Goal: Contribute content: Contribute content

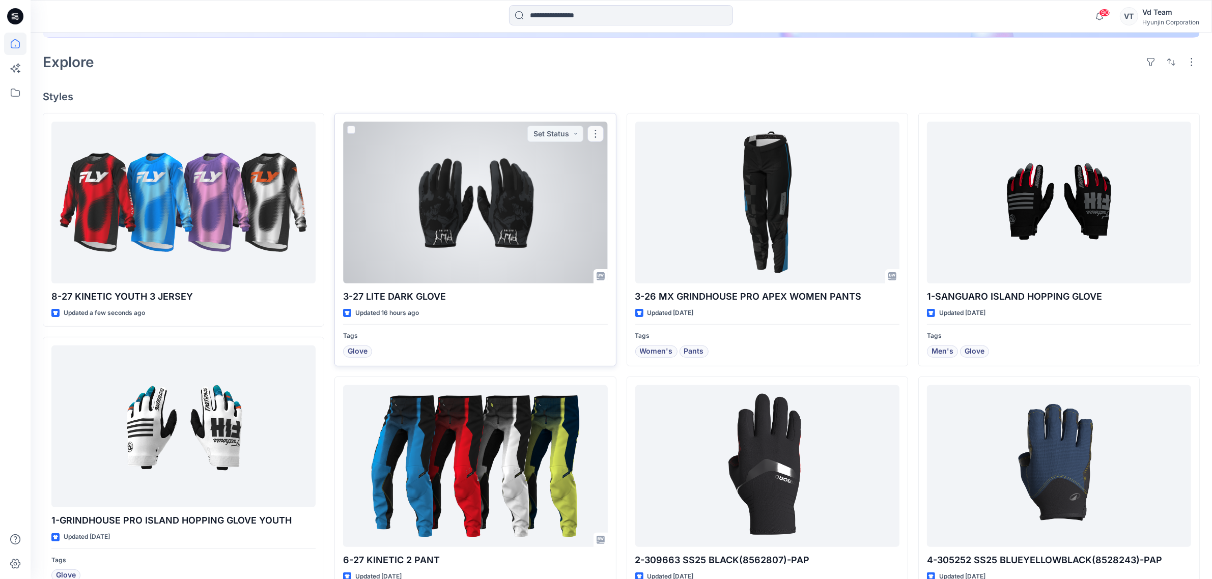
scroll to position [318, 0]
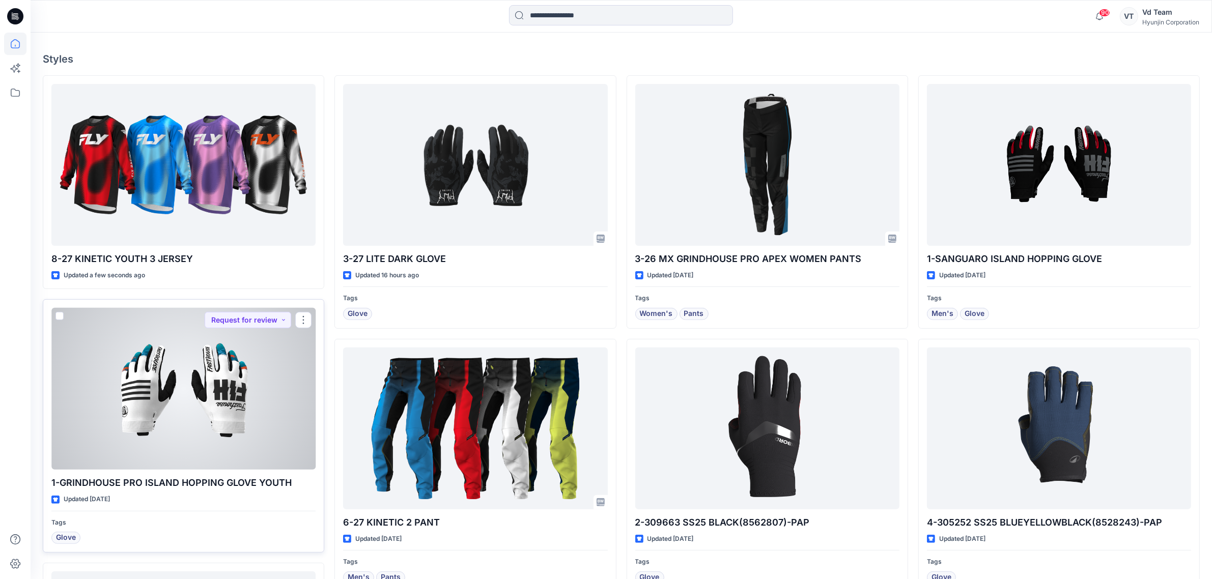
click at [237, 377] on div at bounding box center [183, 389] width 264 height 162
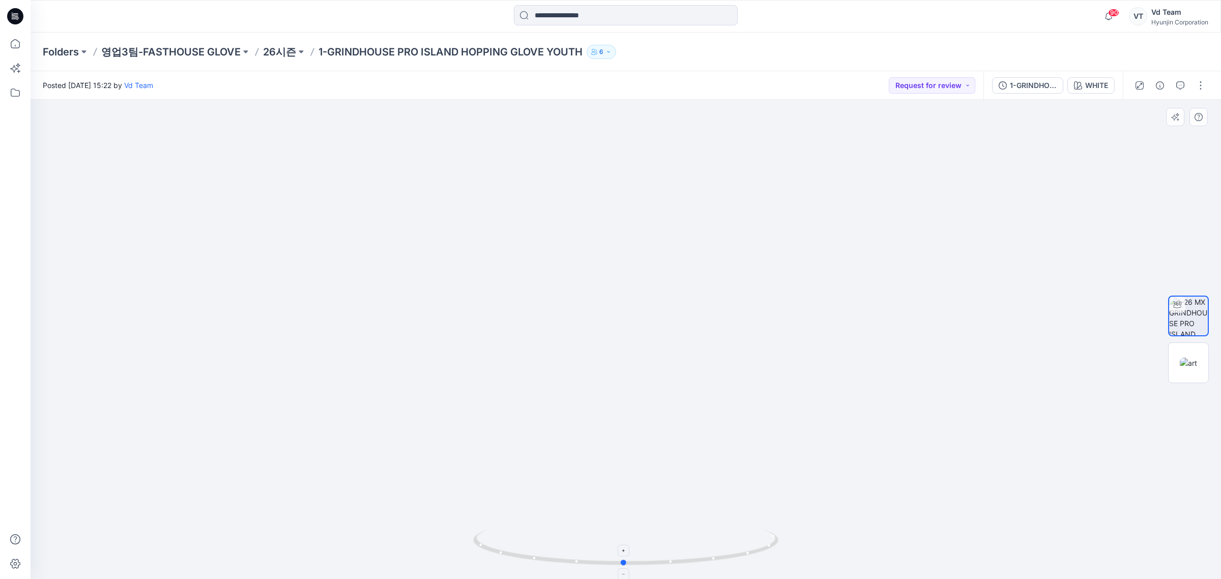
drag, startPoint x: 632, startPoint y: 535, endPoint x: 650, endPoint y: 538, distance: 18.6
click at [650, 538] on icon at bounding box center [627, 549] width 308 height 38
click at [288, 47] on p "26시즌" at bounding box center [279, 52] width 33 height 14
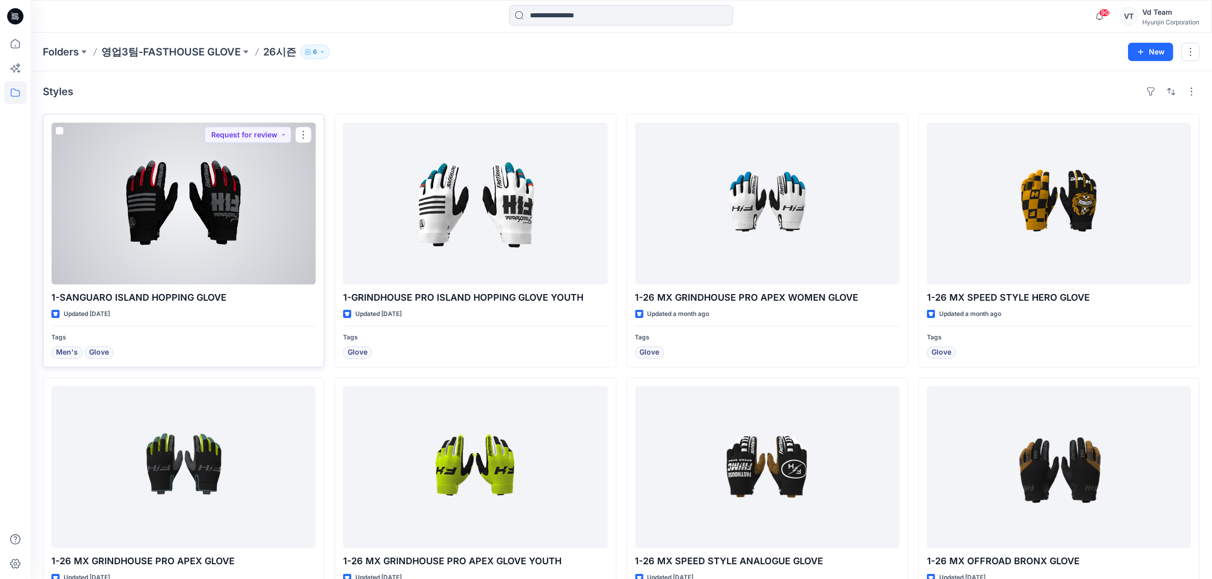
click at [233, 185] on div at bounding box center [183, 204] width 264 height 162
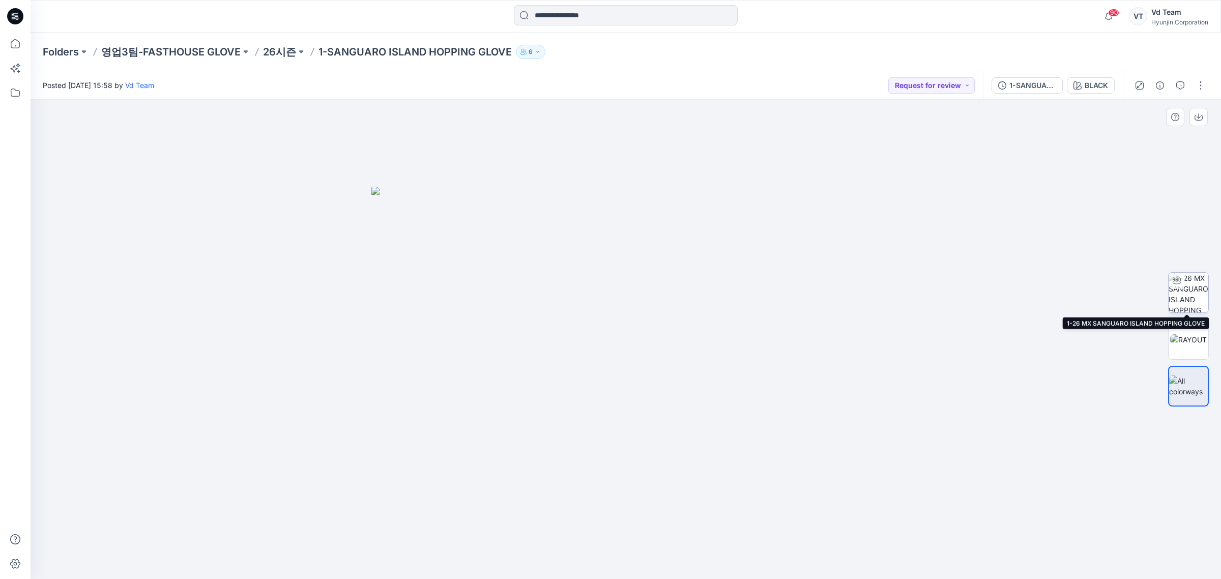
click at [1173, 283] on div at bounding box center [1177, 281] width 16 height 16
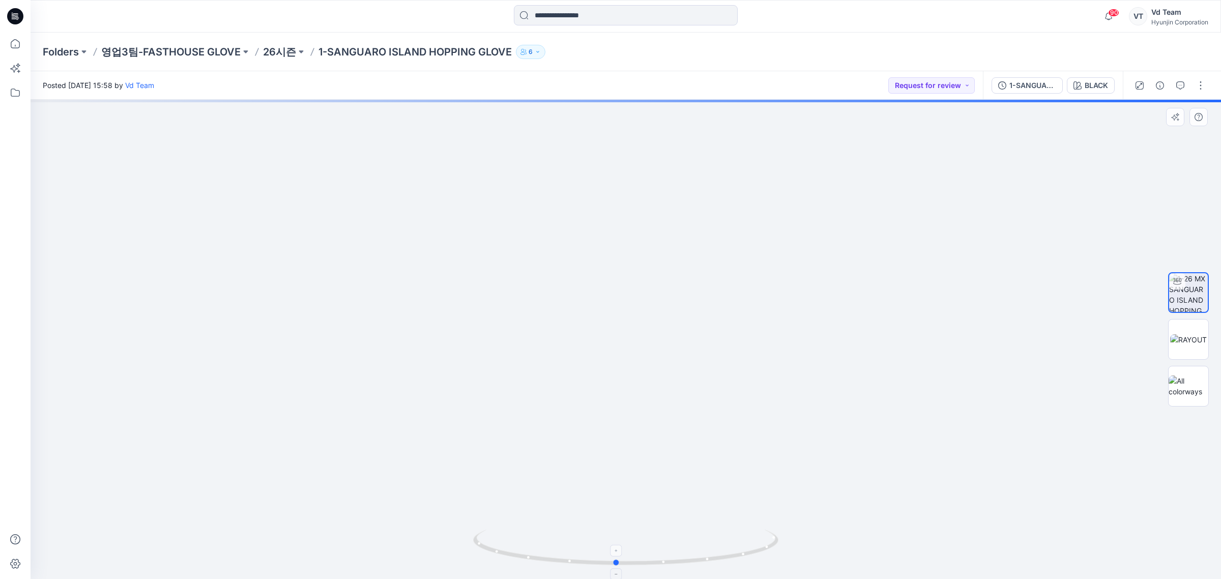
drag, startPoint x: 626, startPoint y: 549, endPoint x: 614, endPoint y: 549, distance: 12.2
click at [614, 549] on foreignobject at bounding box center [617, 551] width 12 height 12
drag, startPoint x: 617, startPoint y: 486, endPoint x: 620, endPoint y: 389, distance: 96.7
click at [620, 389] on img at bounding box center [625, 167] width 763 height 823
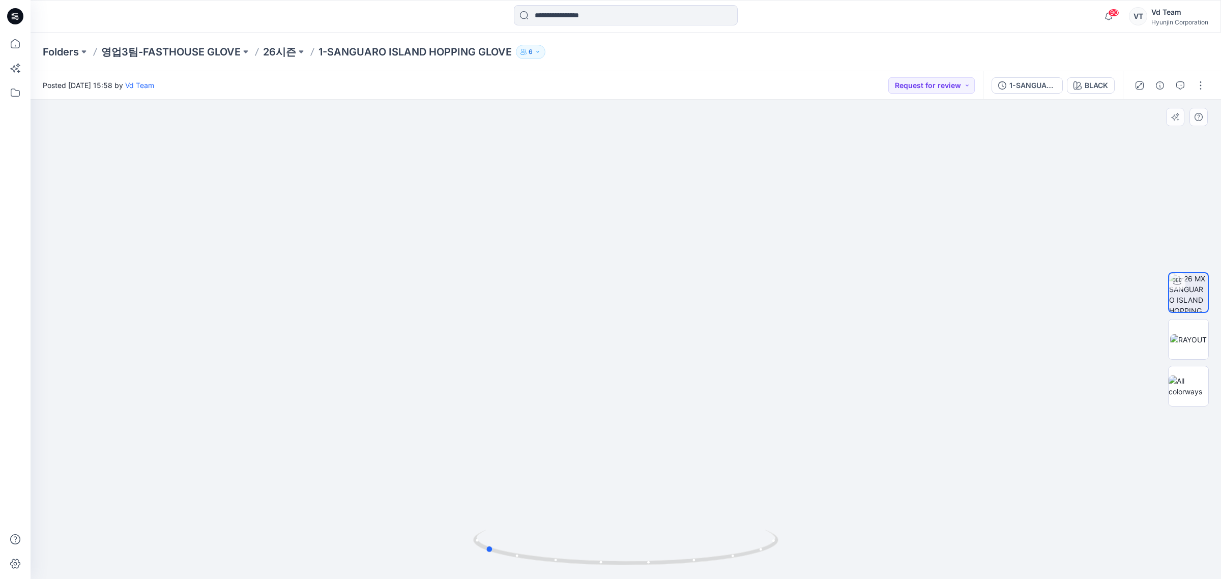
drag, startPoint x: 605, startPoint y: 568, endPoint x: 477, endPoint y: 570, distance: 127.7
click at [477, 570] on img at bounding box center [625, 554] width 305 height 49
drag, startPoint x: 539, startPoint y: 570, endPoint x: 721, endPoint y: 463, distance: 211.0
click at [574, 566] on div at bounding box center [625, 553] width 305 height 51
click at [1033, 87] on div "1-SANGUARO ISLAND HOPPING GLOVE" at bounding box center [1033, 85] width 47 height 11
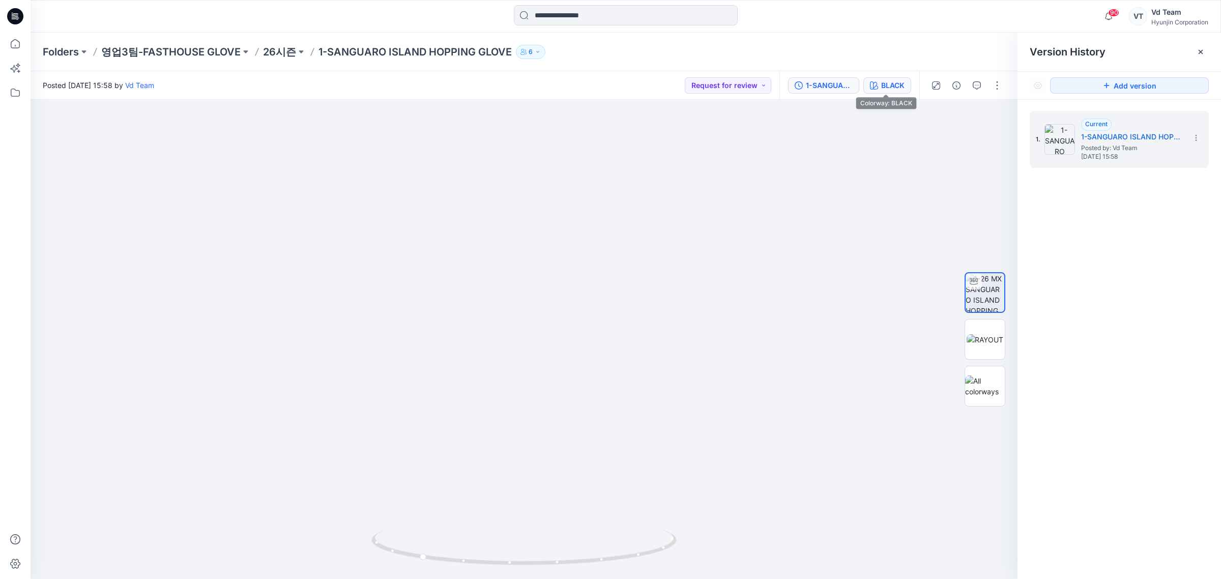
click at [892, 84] on div "BLACK" at bounding box center [892, 85] width 23 height 11
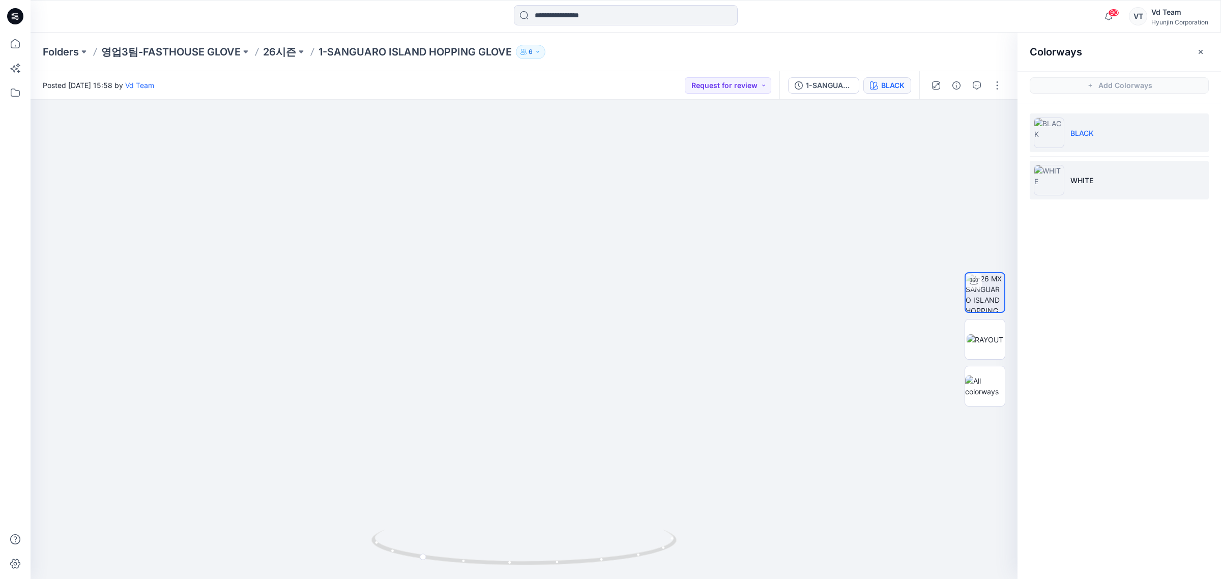
click at [1079, 164] on li "WHITE" at bounding box center [1119, 180] width 179 height 39
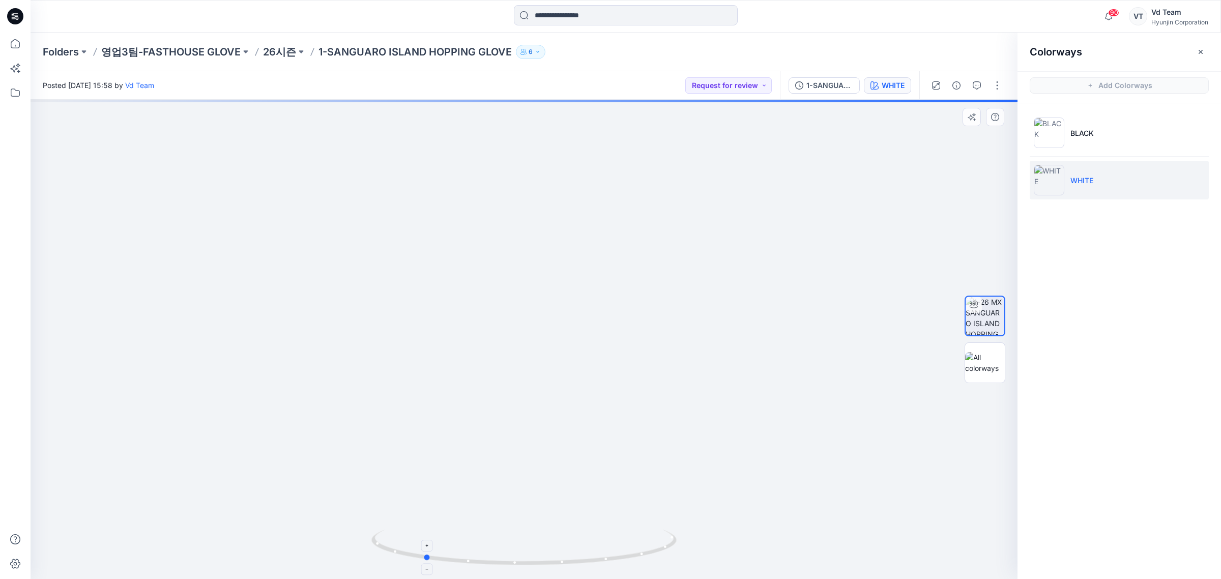
drag, startPoint x: 488, startPoint y: 547, endPoint x: 375, endPoint y: 550, distance: 113.0
click at [375, 550] on icon at bounding box center [525, 549] width 308 height 38
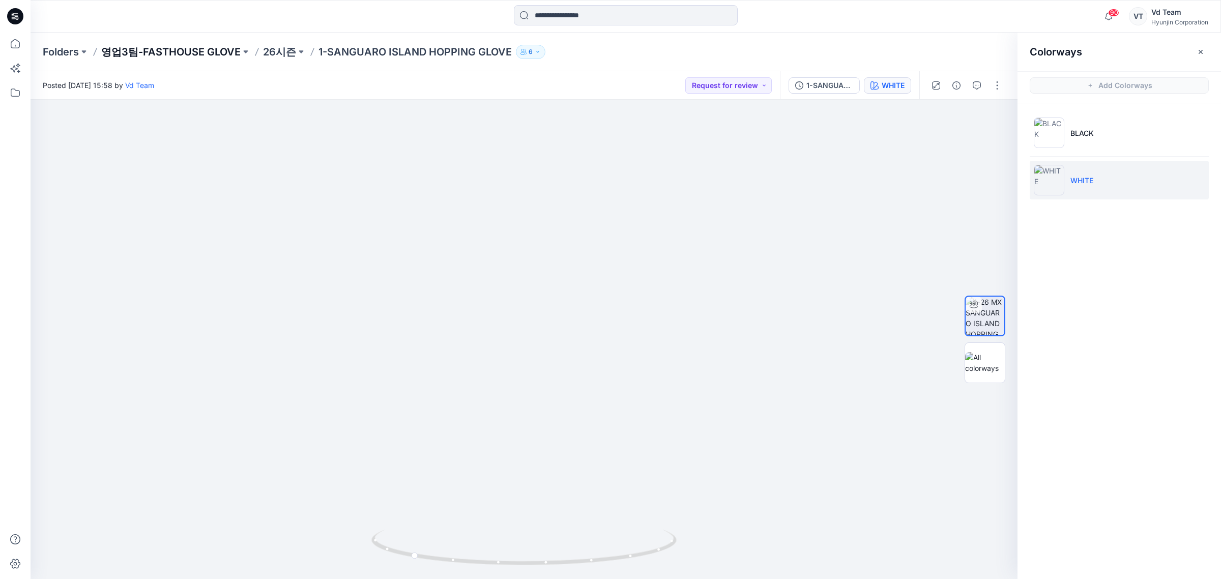
click at [186, 50] on p "영업3팀-FASTHOUSE GLOVE" at bounding box center [170, 52] width 139 height 14
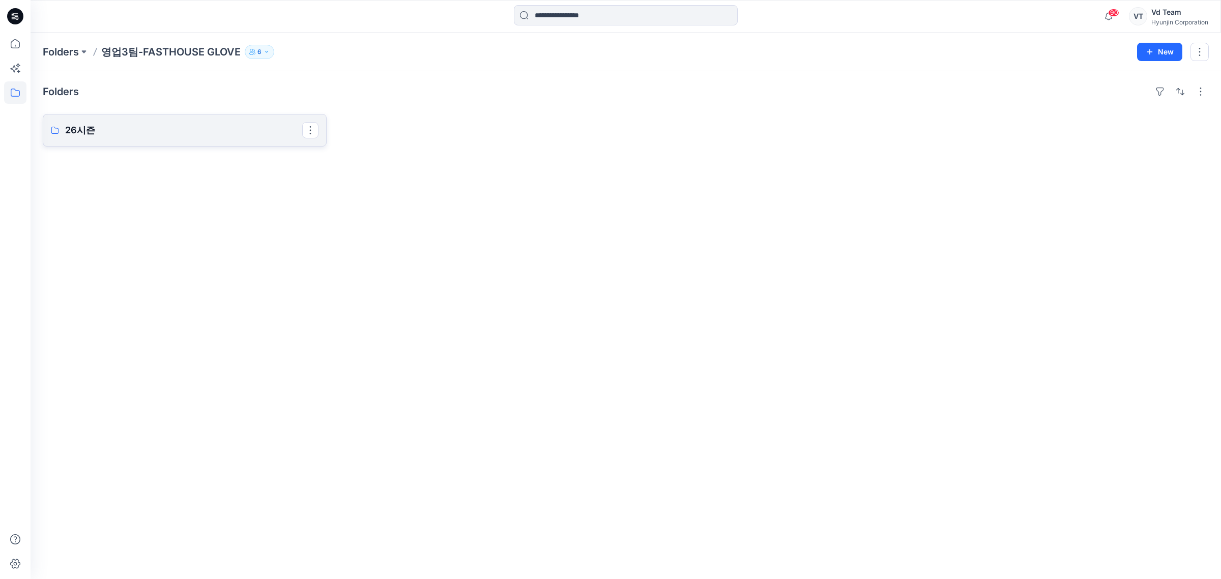
click at [183, 125] on p "26시즌" at bounding box center [183, 130] width 237 height 14
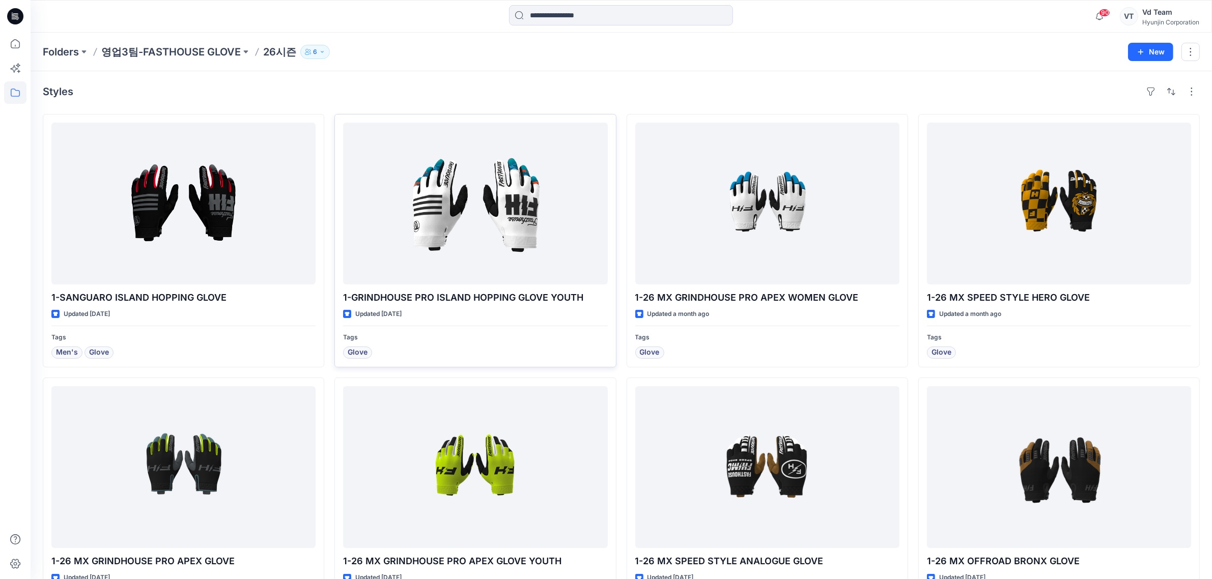
click at [442, 192] on div at bounding box center [475, 204] width 264 height 162
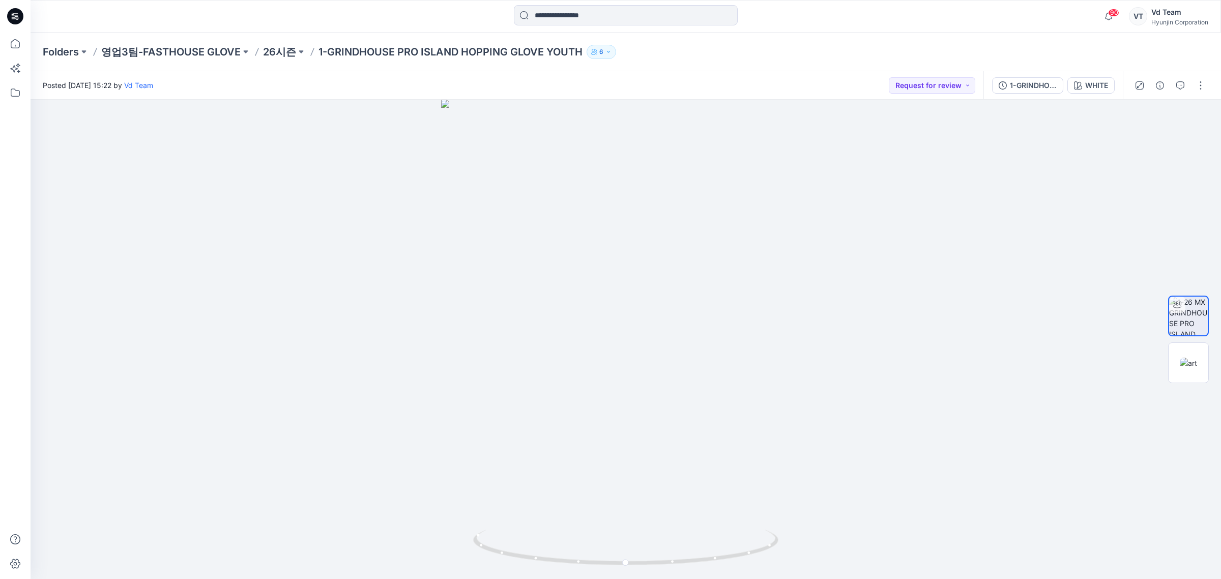
click at [637, 75] on div "Posted Thursday, August 14, 2025 15:22 by Vd Team Request for review" at bounding box center [507, 85] width 953 height 28
click at [927, 225] on div at bounding box center [626, 339] width 1191 height 479
drag, startPoint x: 597, startPoint y: 539, endPoint x: 471, endPoint y: 530, distance: 126.6
click at [471, 530] on div at bounding box center [626, 339] width 1191 height 479
drag, startPoint x: 458, startPoint y: 530, endPoint x: 604, endPoint y: 530, distance: 145.5
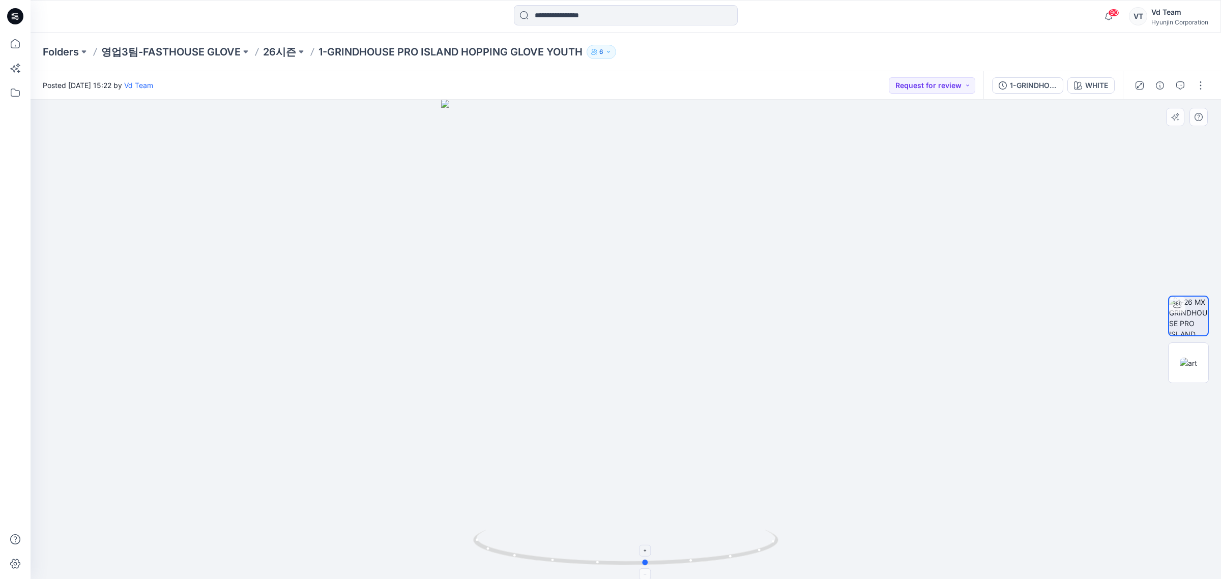
click at [604, 530] on div at bounding box center [626, 339] width 1191 height 479
click at [953, 279] on div at bounding box center [626, 339] width 1191 height 479
click at [1214, 85] on div at bounding box center [1170, 85] width 94 height 28
click at [1205, 85] on button "button" at bounding box center [1201, 85] width 16 height 16
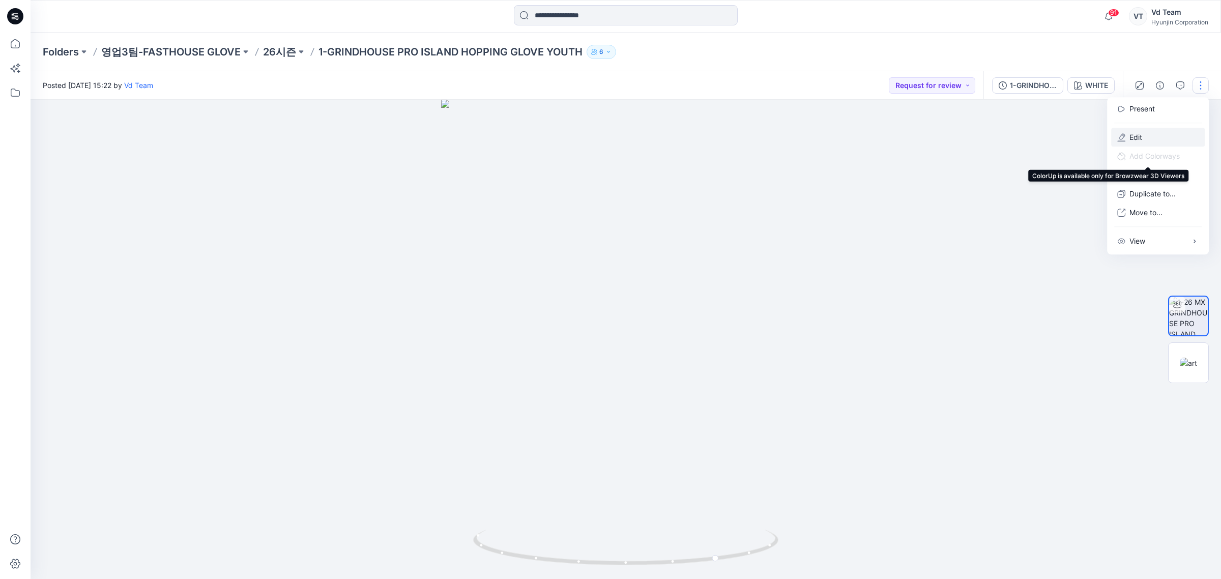
click at [1173, 135] on button "Edit" at bounding box center [1158, 137] width 94 height 19
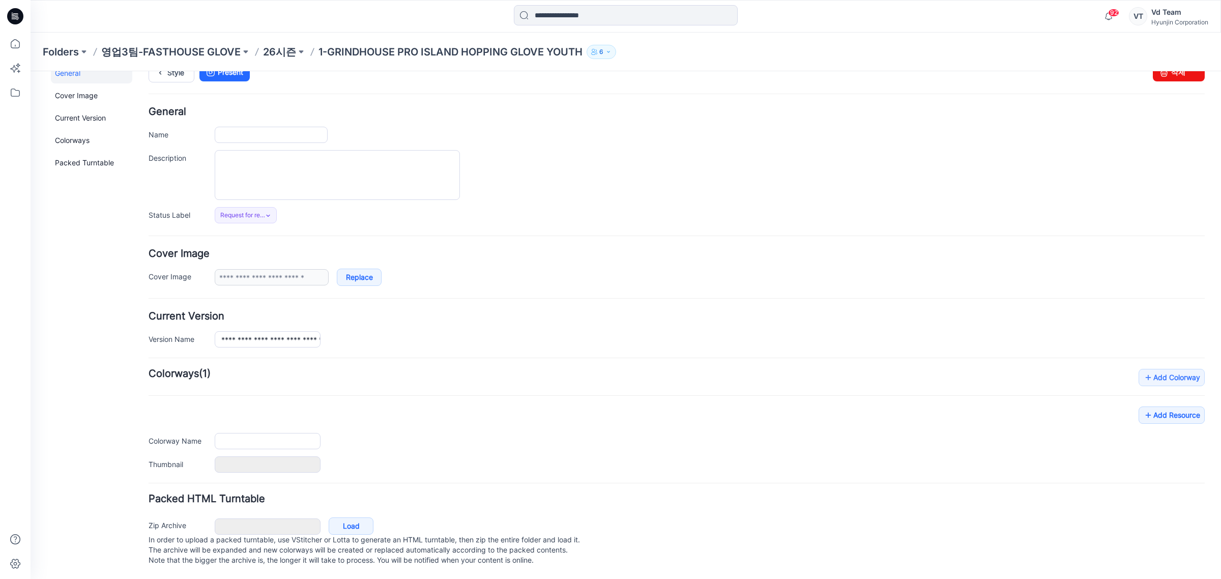
type input "**********"
type input "*****"
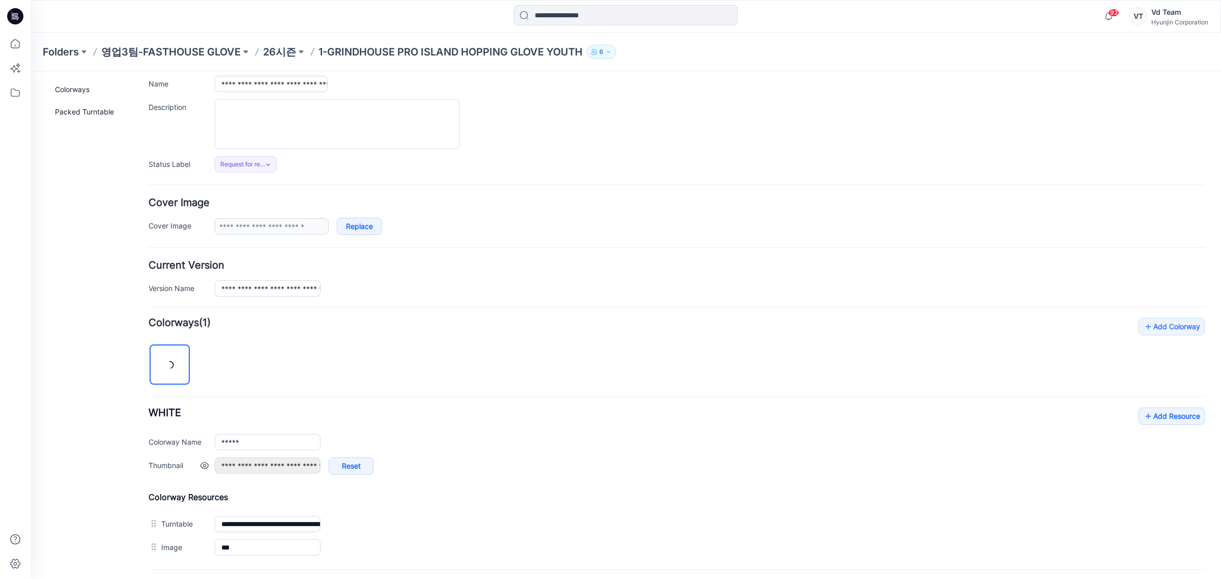
scroll to position [171, 0]
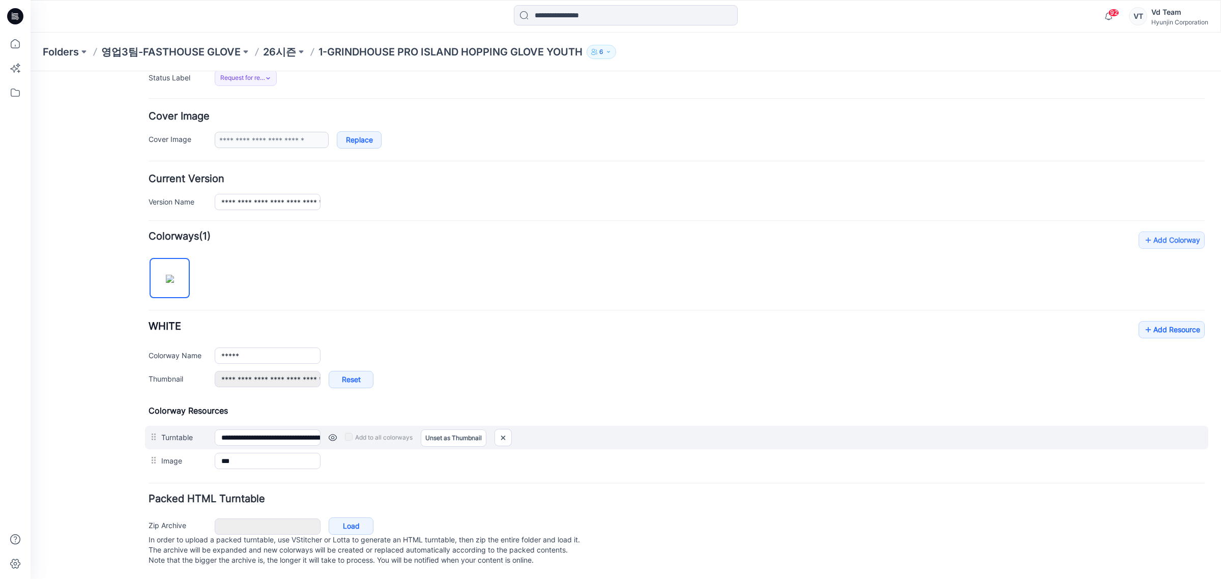
click at [515, 430] on div "Add to all colorways Set as Thumbnail Unset as Thumbnail" at bounding box center [763, 438] width 884 height 16
click at [512, 429] on div at bounding box center [503, 437] width 17 height 17
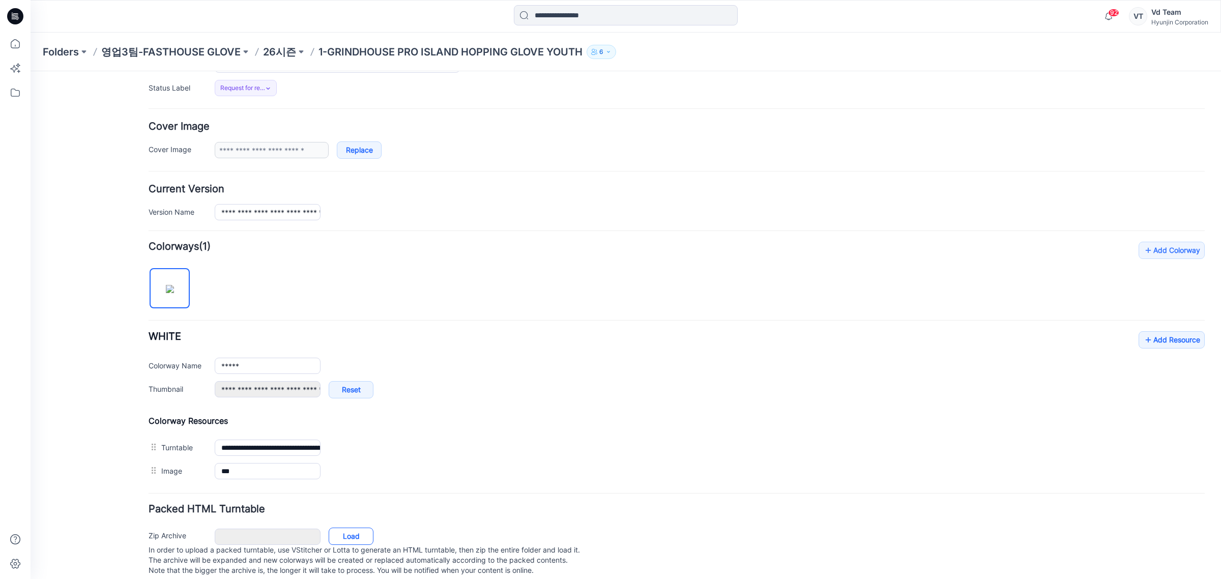
click at [358, 528] on link "Load" at bounding box center [351, 536] width 45 height 17
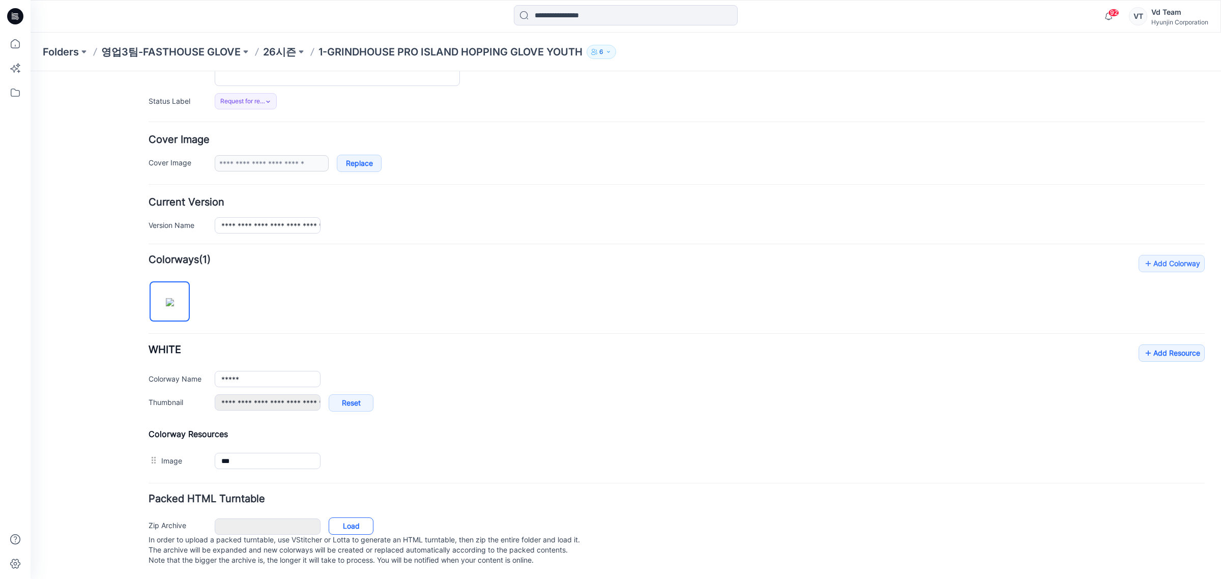
type input "**********"
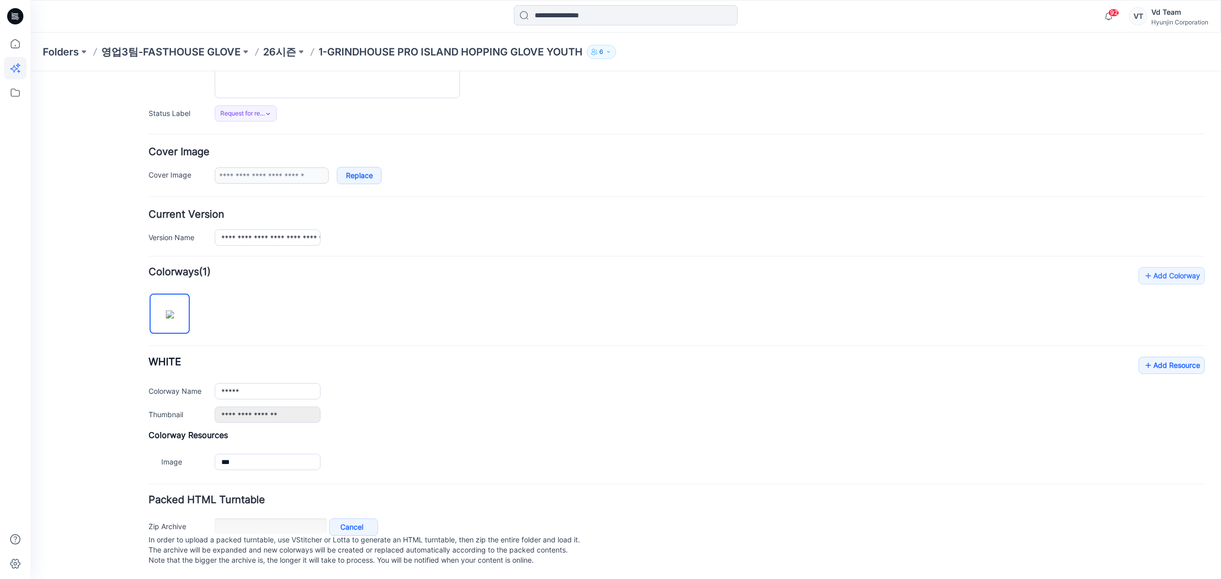
scroll to position [135, 0]
click at [279, 45] on p "26시즌" at bounding box center [279, 52] width 33 height 14
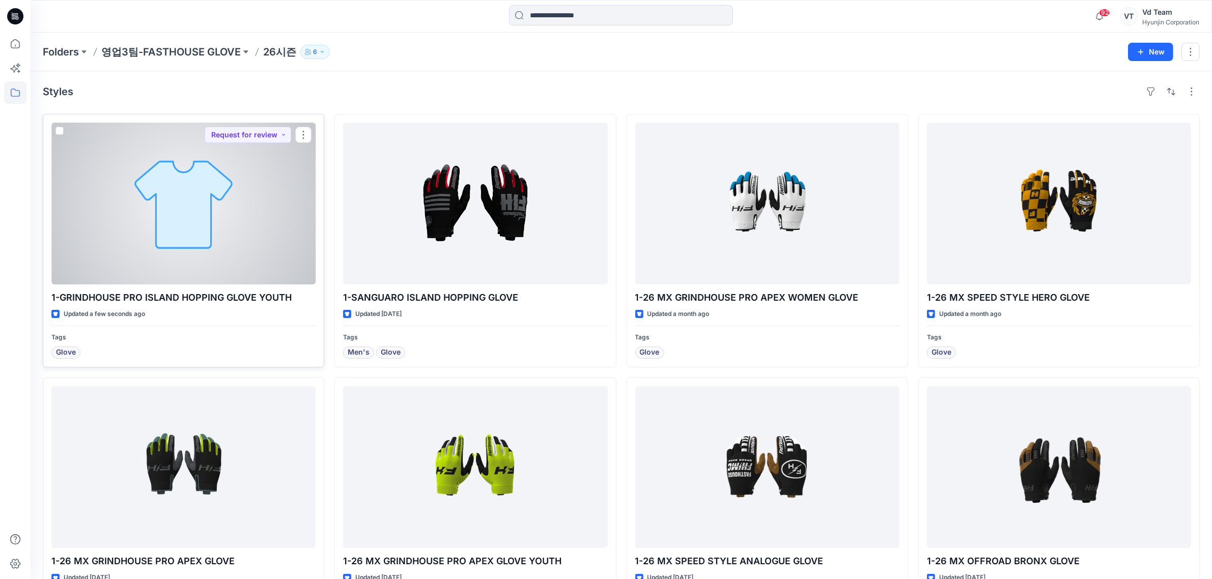
click at [115, 258] on div at bounding box center [183, 204] width 264 height 162
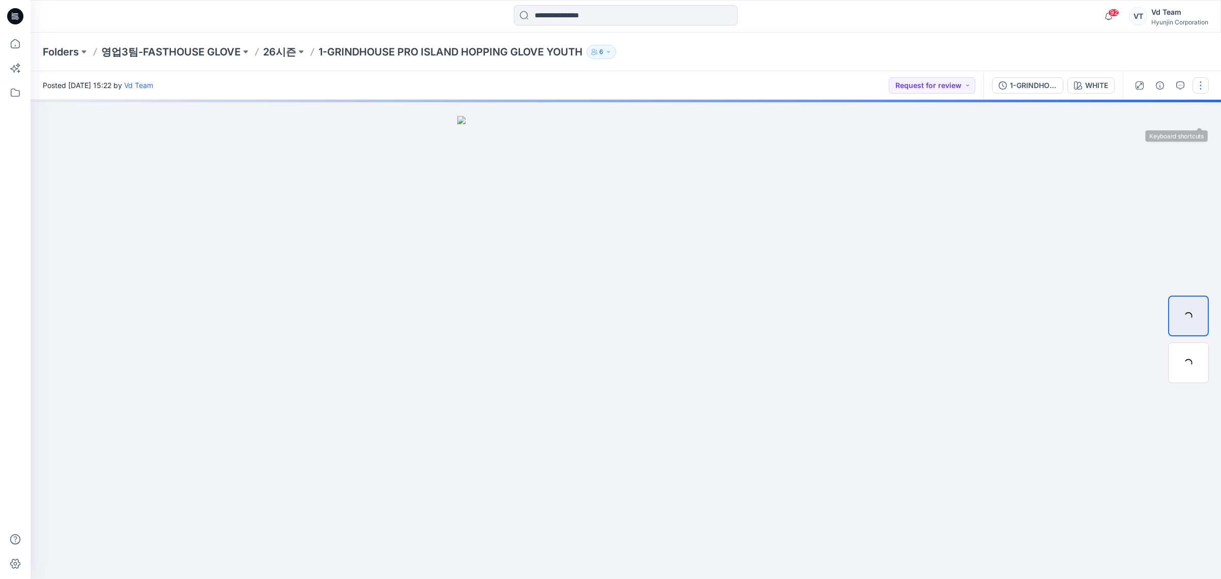
click at [1206, 84] on button "button" at bounding box center [1201, 85] width 16 height 16
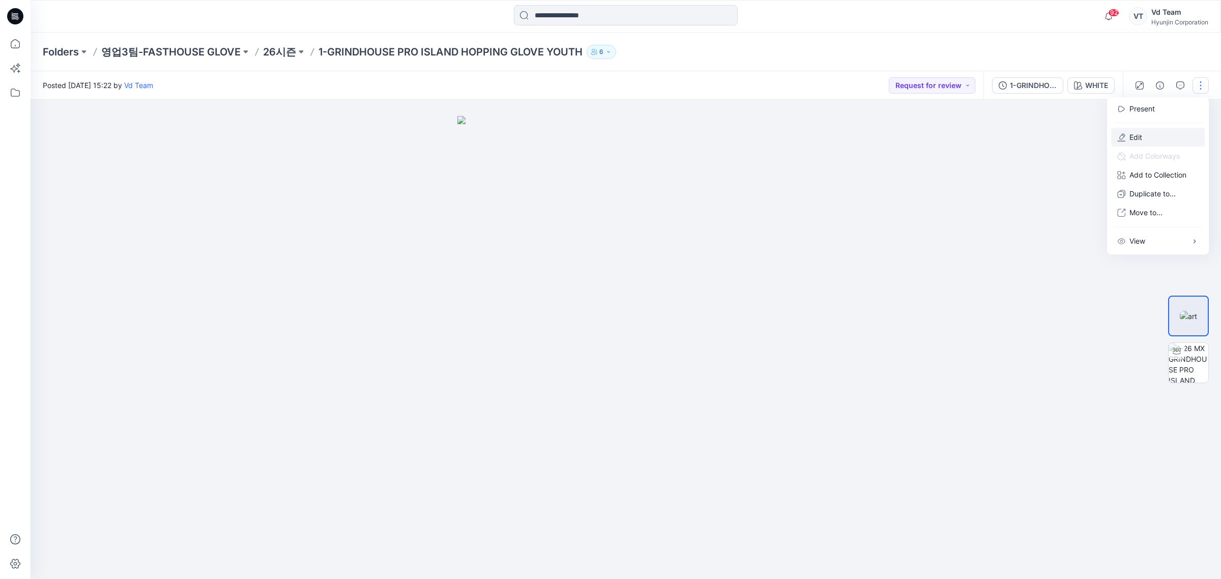
click at [1158, 129] on button "Edit" at bounding box center [1158, 137] width 94 height 19
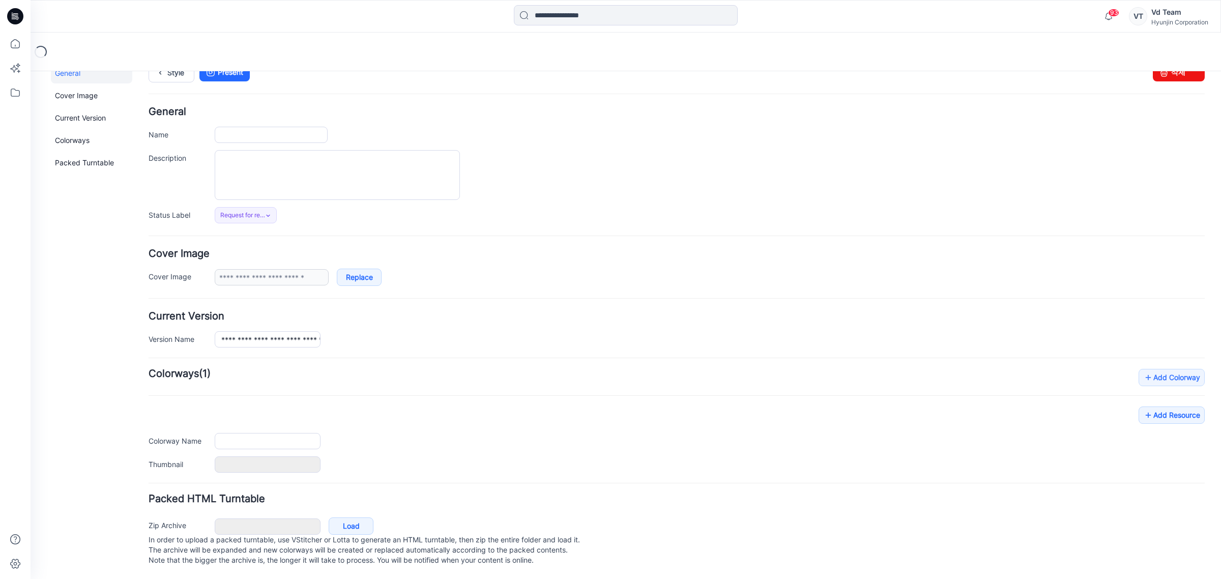
type input "**********"
type input "*****"
type input "**********"
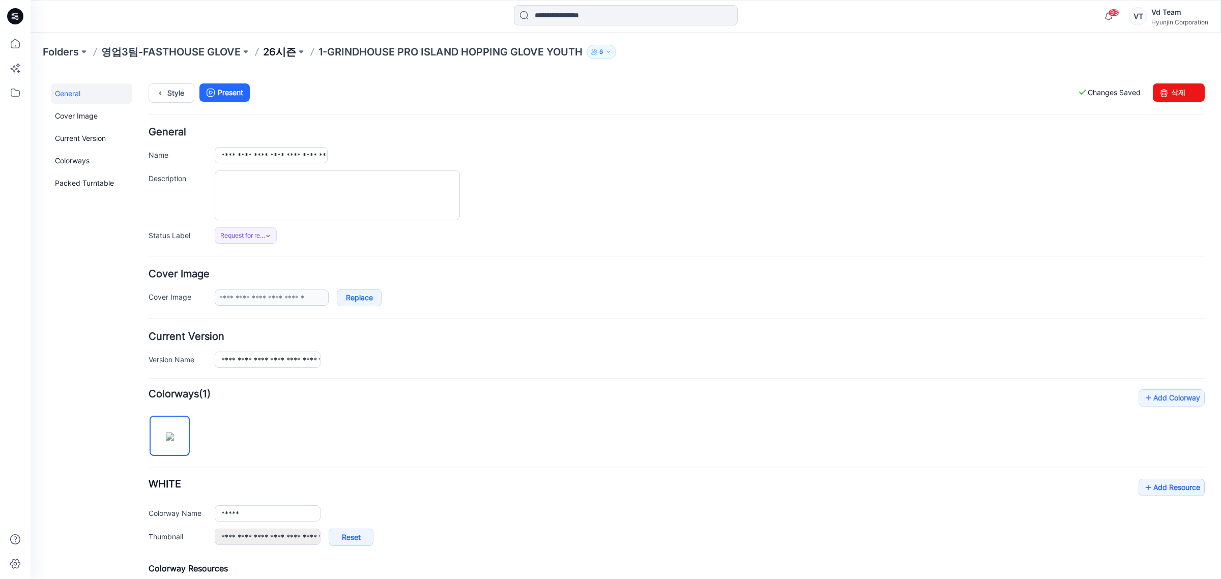
click at [278, 45] on p "26시즌" at bounding box center [279, 52] width 33 height 14
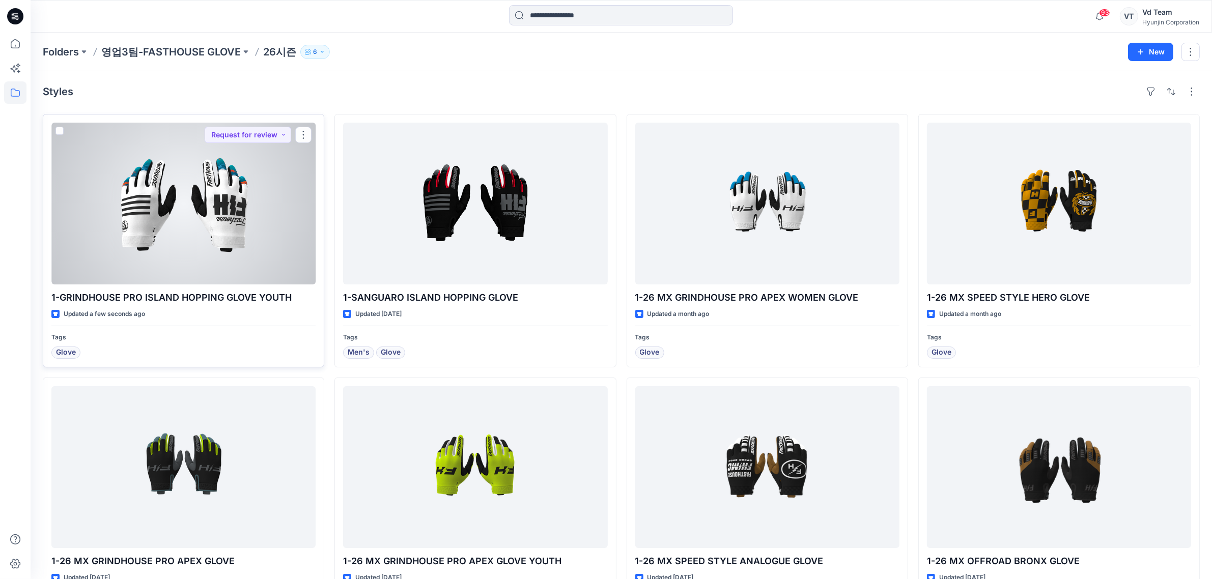
click at [230, 241] on div at bounding box center [183, 204] width 264 height 162
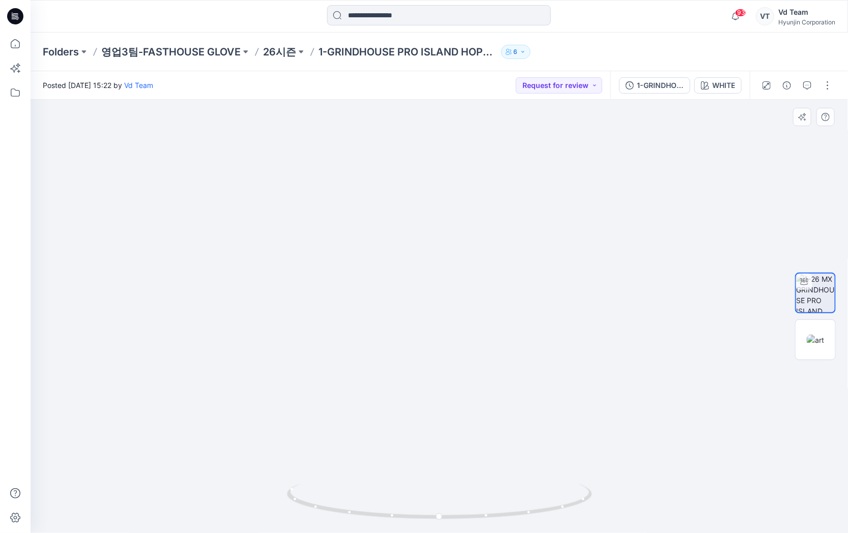
drag, startPoint x: 397, startPoint y: 462, endPoint x: 397, endPoint y: 444, distance: 17.3
click at [397, 444] on img at bounding box center [439, 238] width 544 height 590
click at [268, 54] on p "26시즌" at bounding box center [279, 52] width 33 height 14
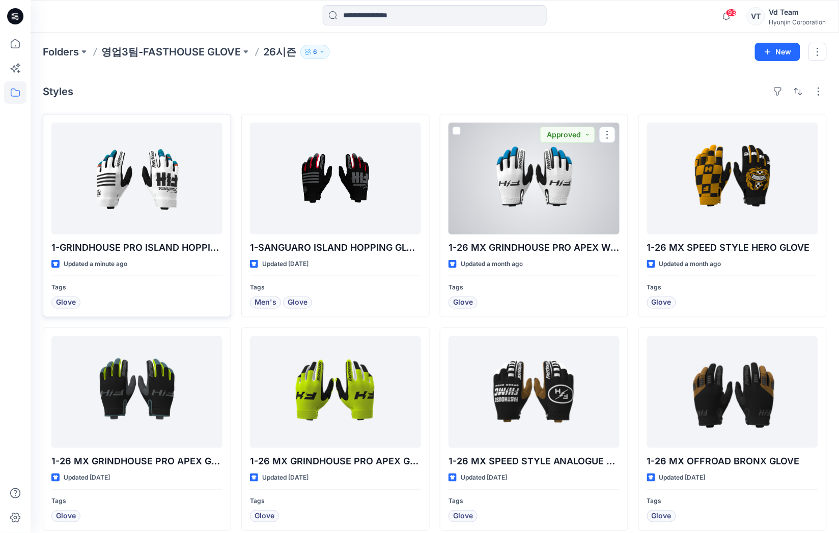
click at [98, 154] on div at bounding box center [136, 179] width 171 height 112
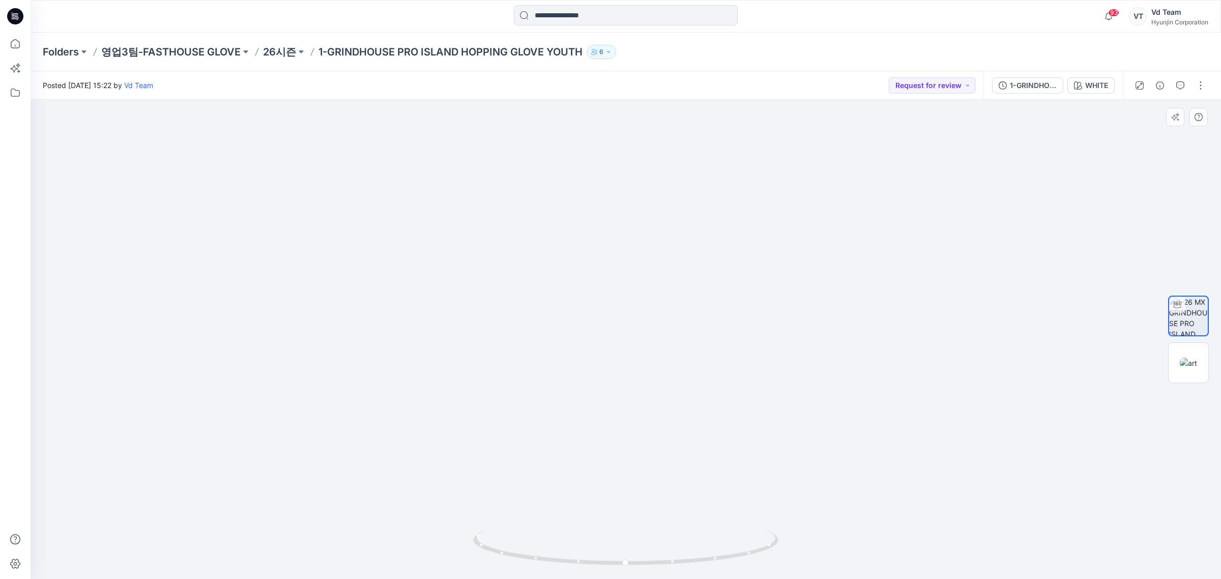
drag, startPoint x: 699, startPoint y: 217, endPoint x: 696, endPoint y: 201, distance: 16.6
click at [696, 201] on img at bounding box center [626, 276] width 562 height 605
drag, startPoint x: 967, startPoint y: 335, endPoint x: 1203, endPoint y: 484, distance: 279.1
click at [952, 412] on img at bounding box center [625, 121] width 755 height 915
click at [553, 280] on img at bounding box center [625, 127] width 755 height 904
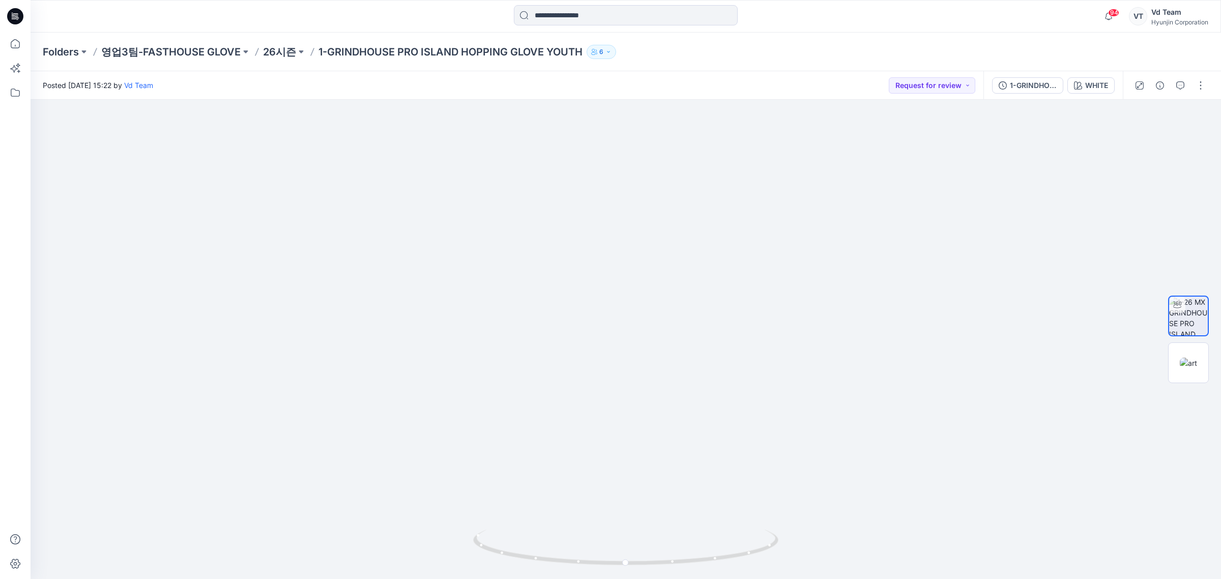
click at [12, 19] on icon at bounding box center [15, 16] width 16 height 16
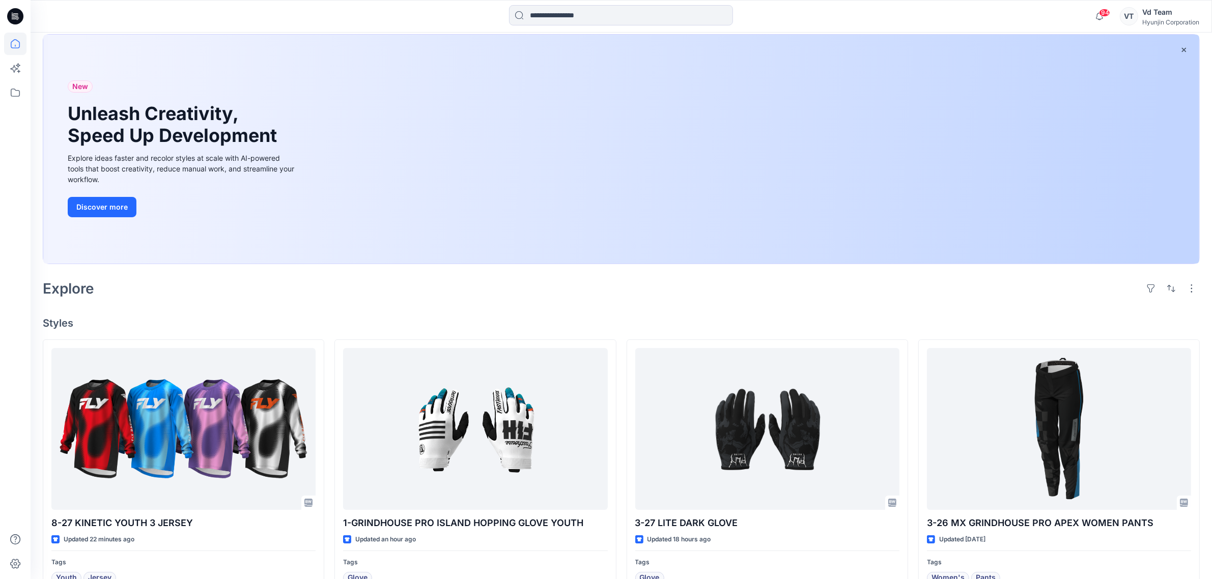
scroll to position [127, 0]
